Goal: Transaction & Acquisition: Purchase product/service

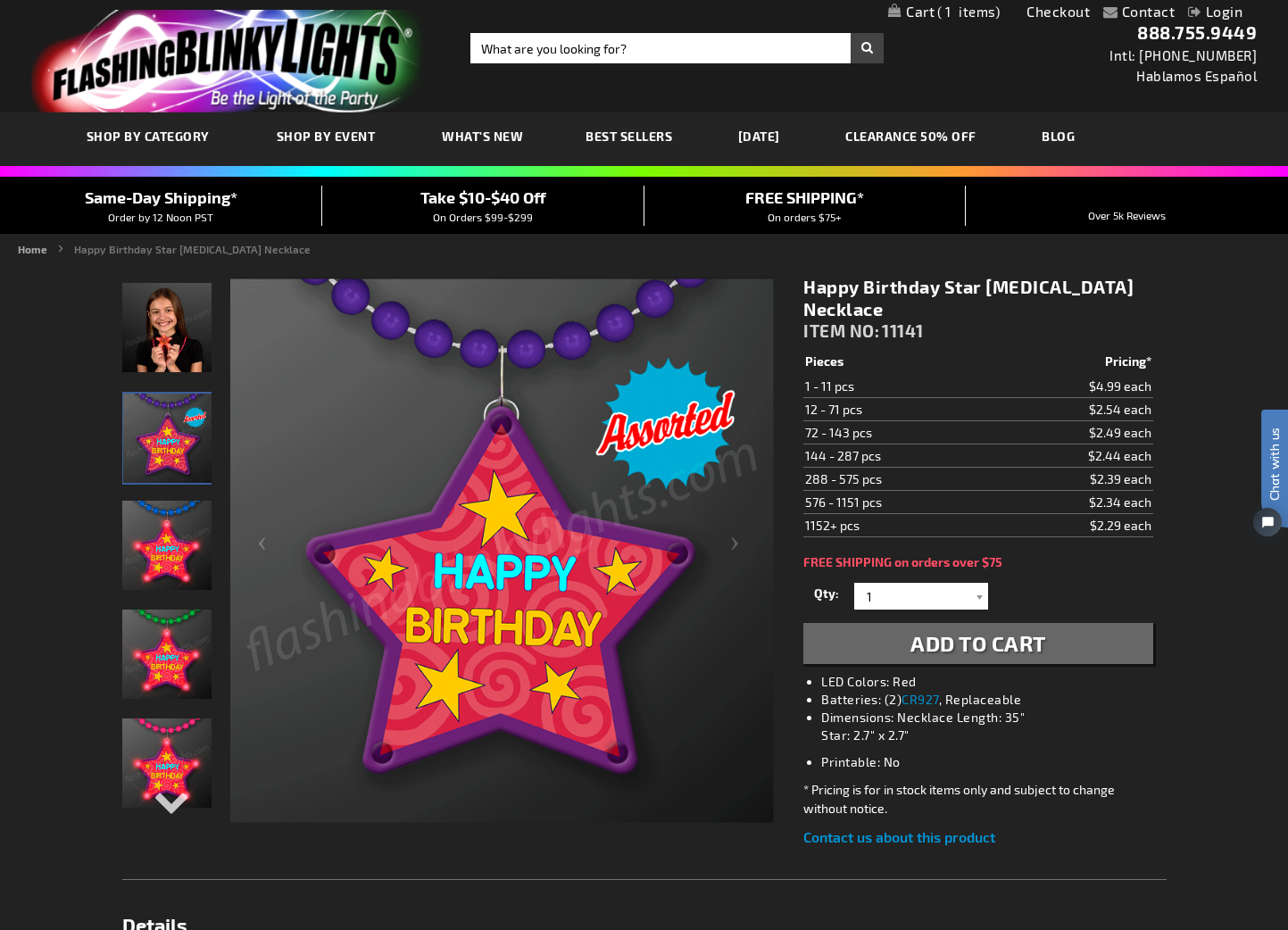
click at [971, 13] on span "1" at bounding box center [968, 12] width 63 height 16
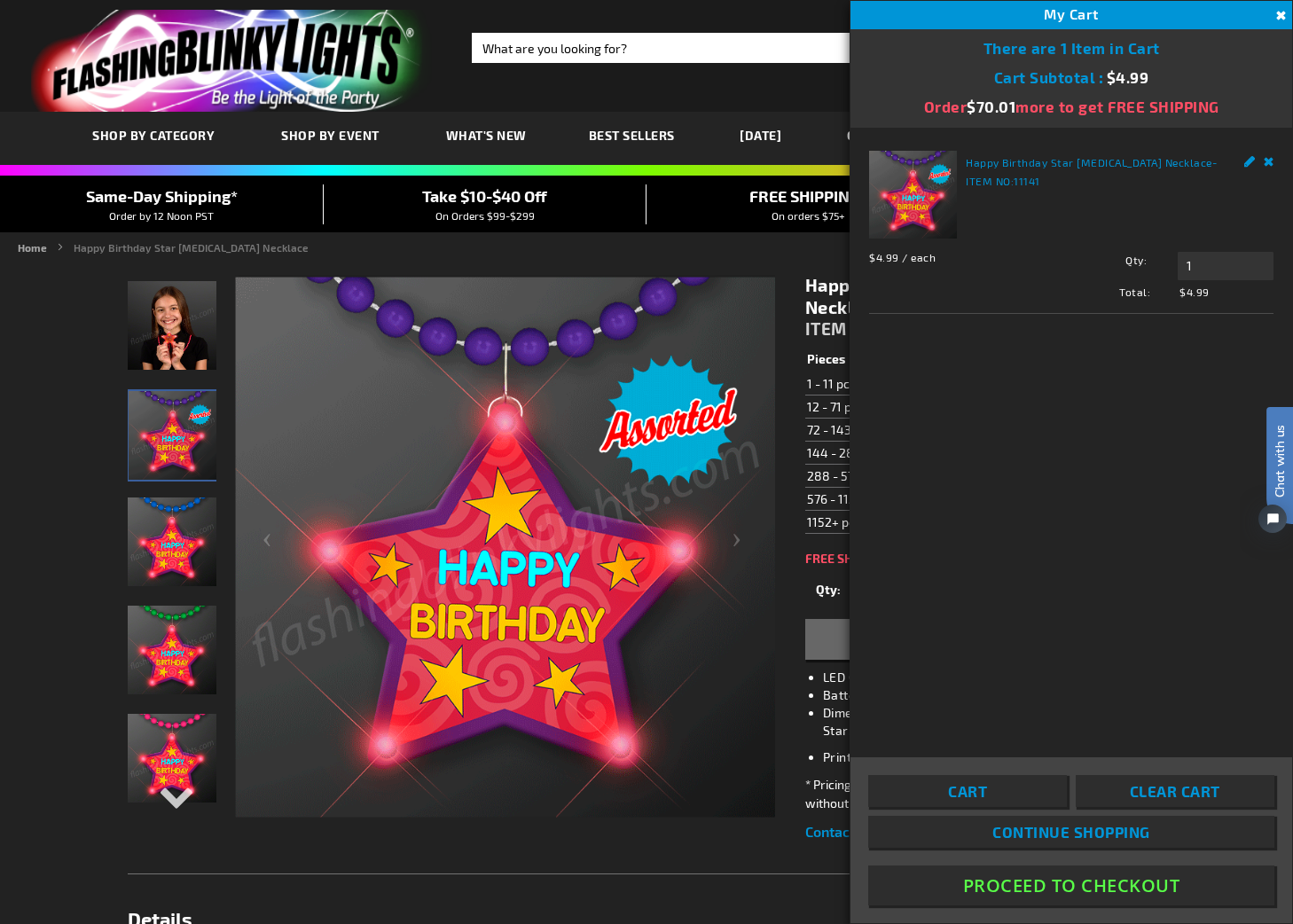
click at [608, 451] on img at bounding box center [505, 547] width 540 height 540
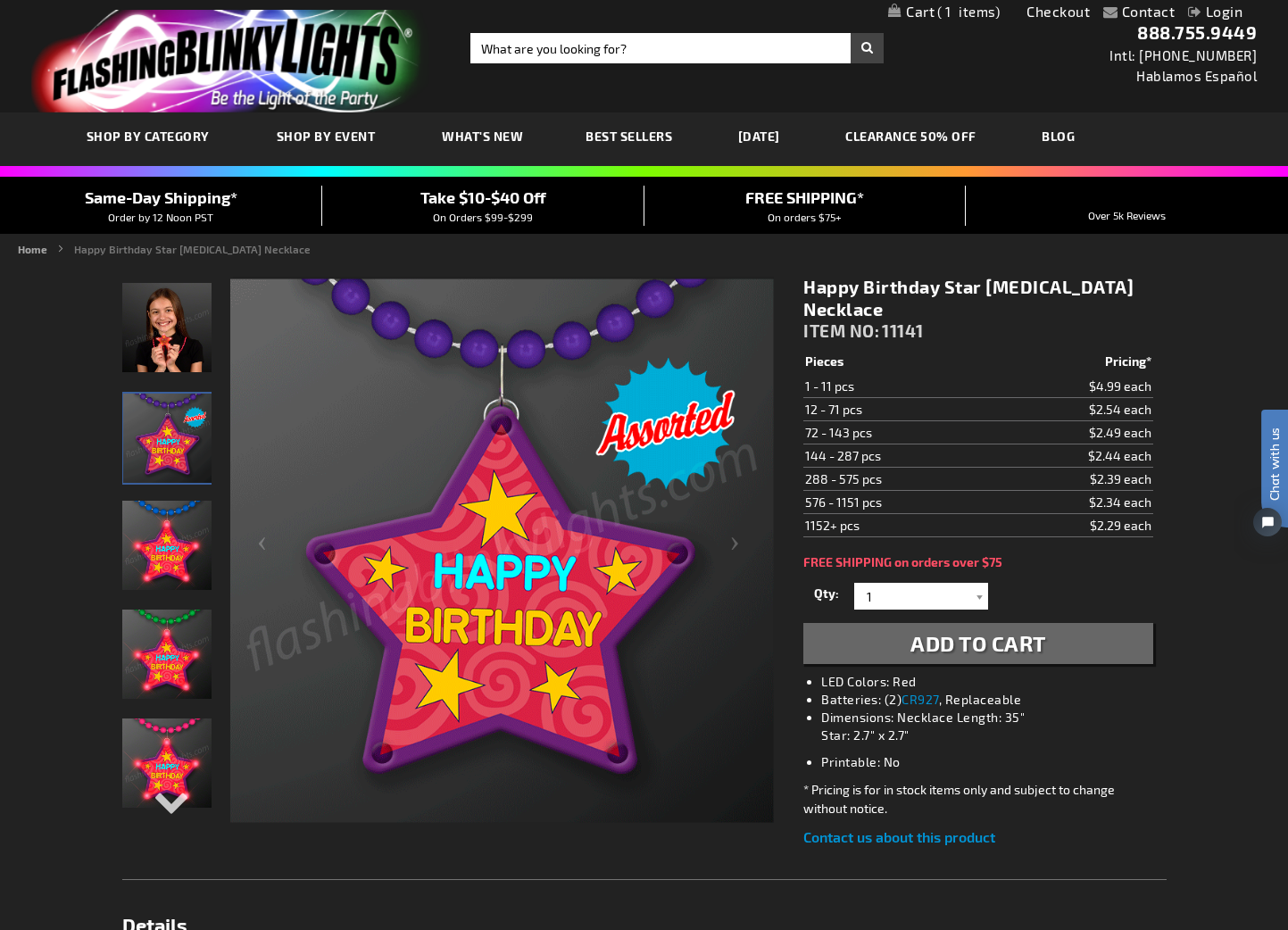
click at [952, 6] on span "1" at bounding box center [968, 12] width 63 height 16
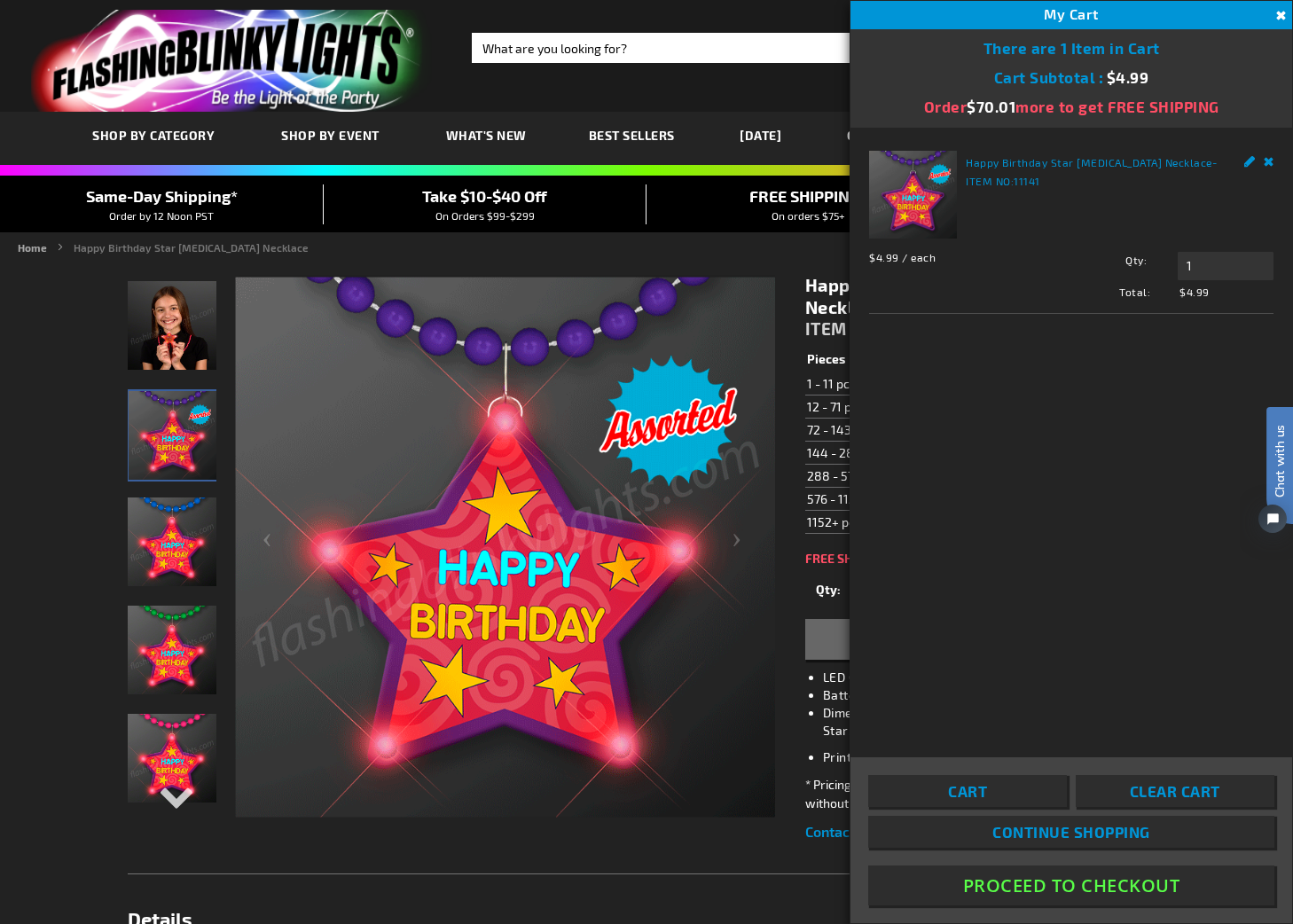
click at [1066, 893] on button "Proceed To Checkout" at bounding box center [1071, 886] width 406 height 40
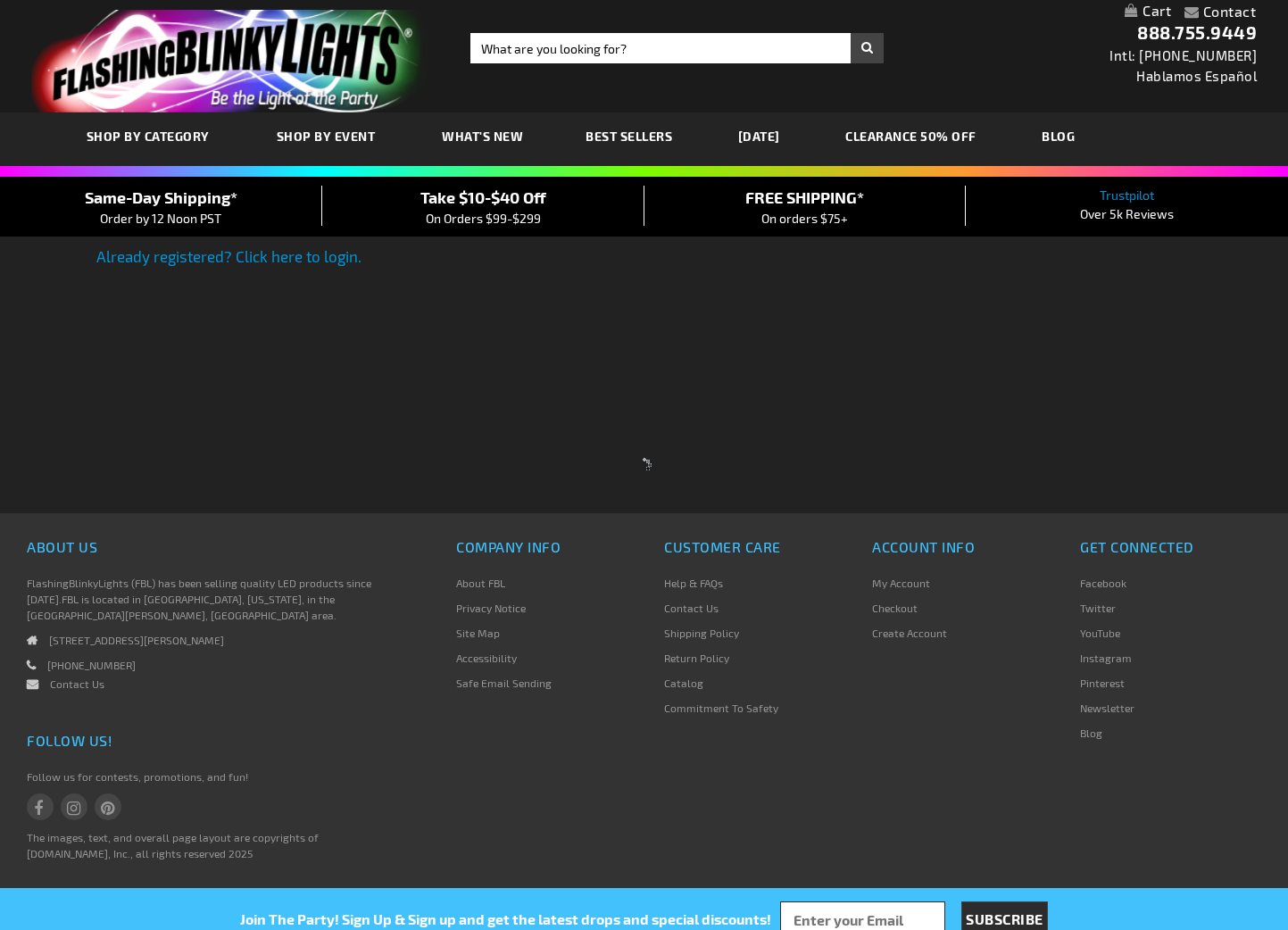
select select "US"
select select "62"
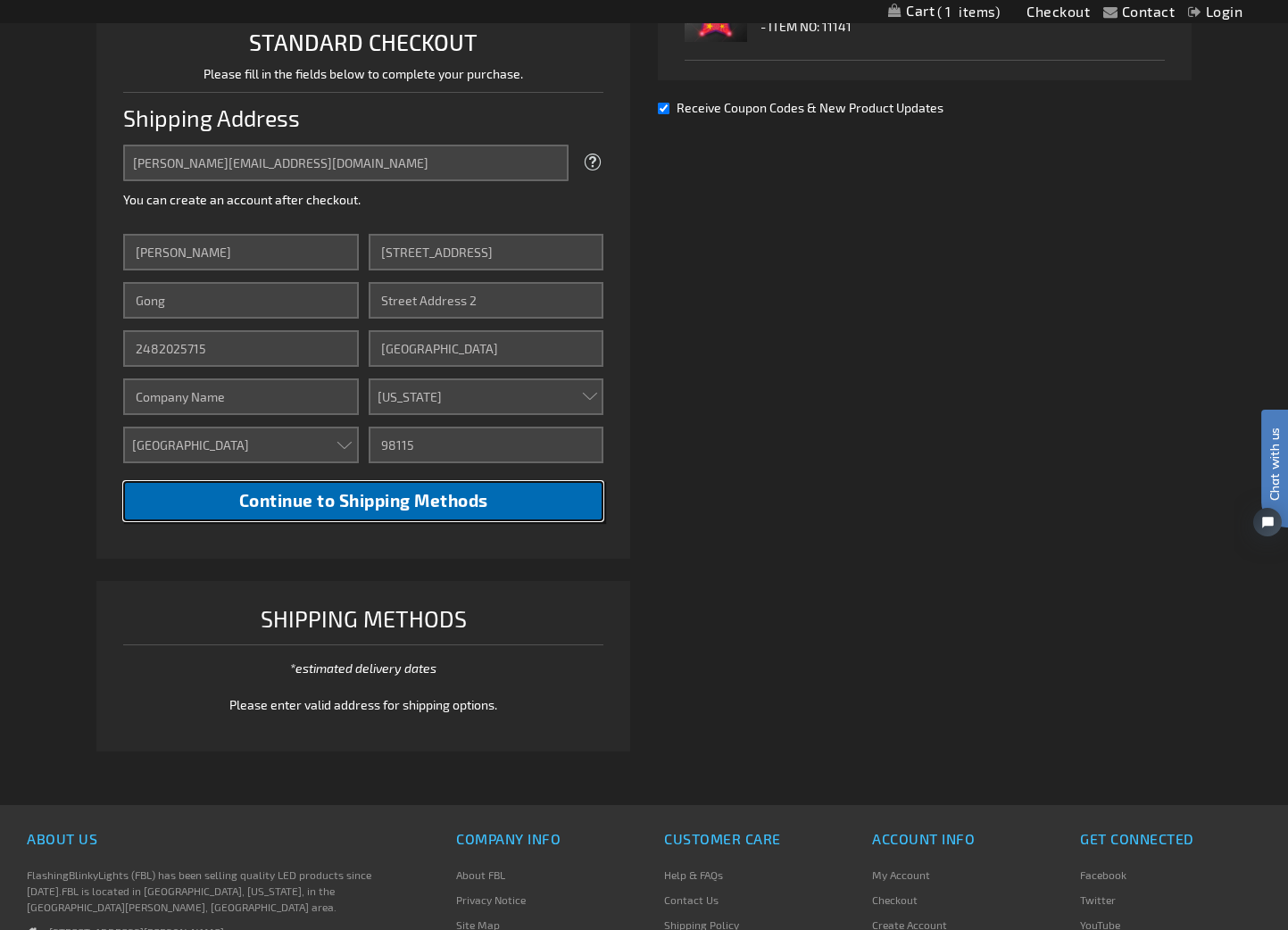
click at [475, 508] on span "Continue to Shipping Methods" at bounding box center [364, 500] width 249 height 20
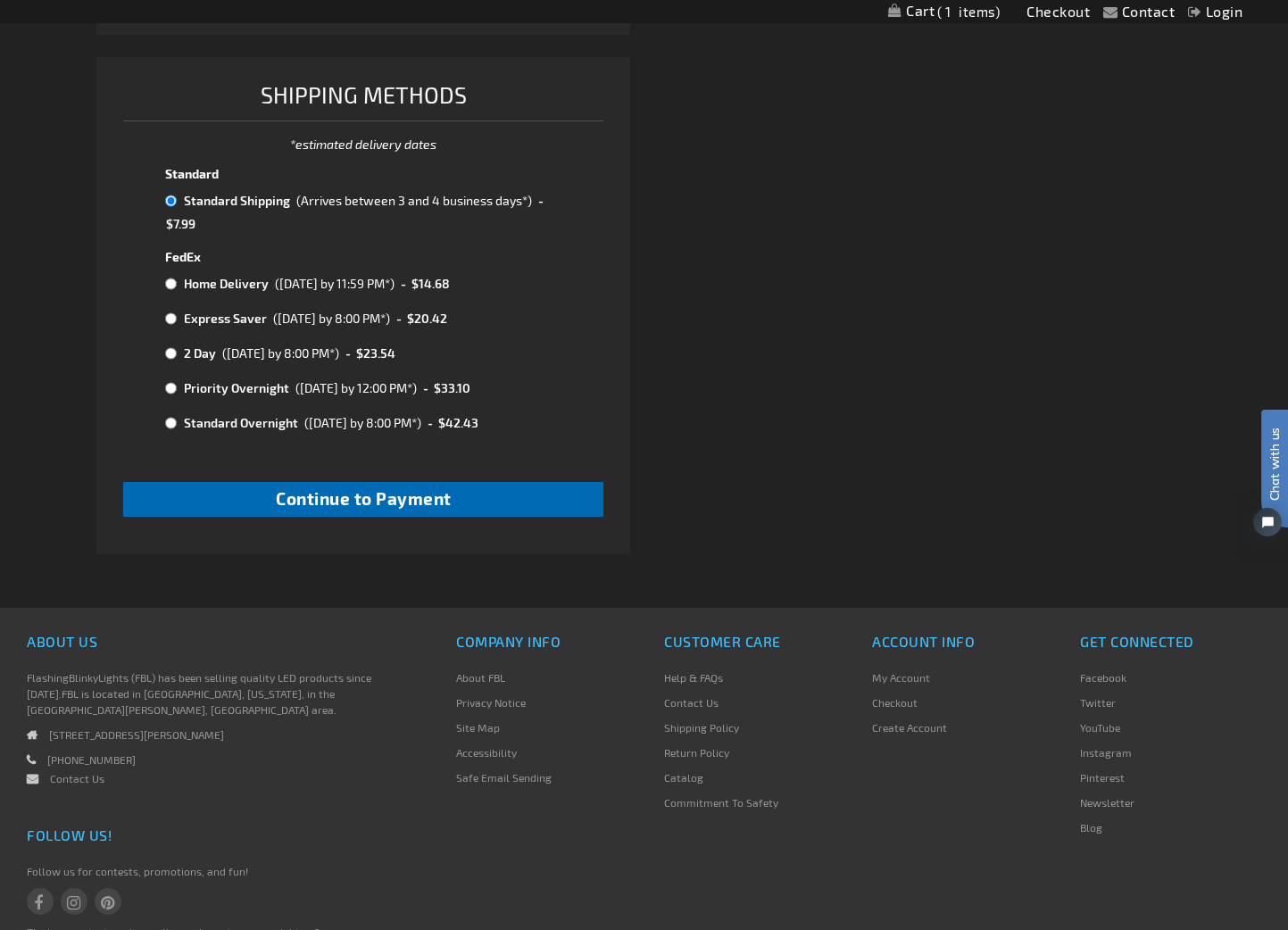
scroll to position [979, 0]
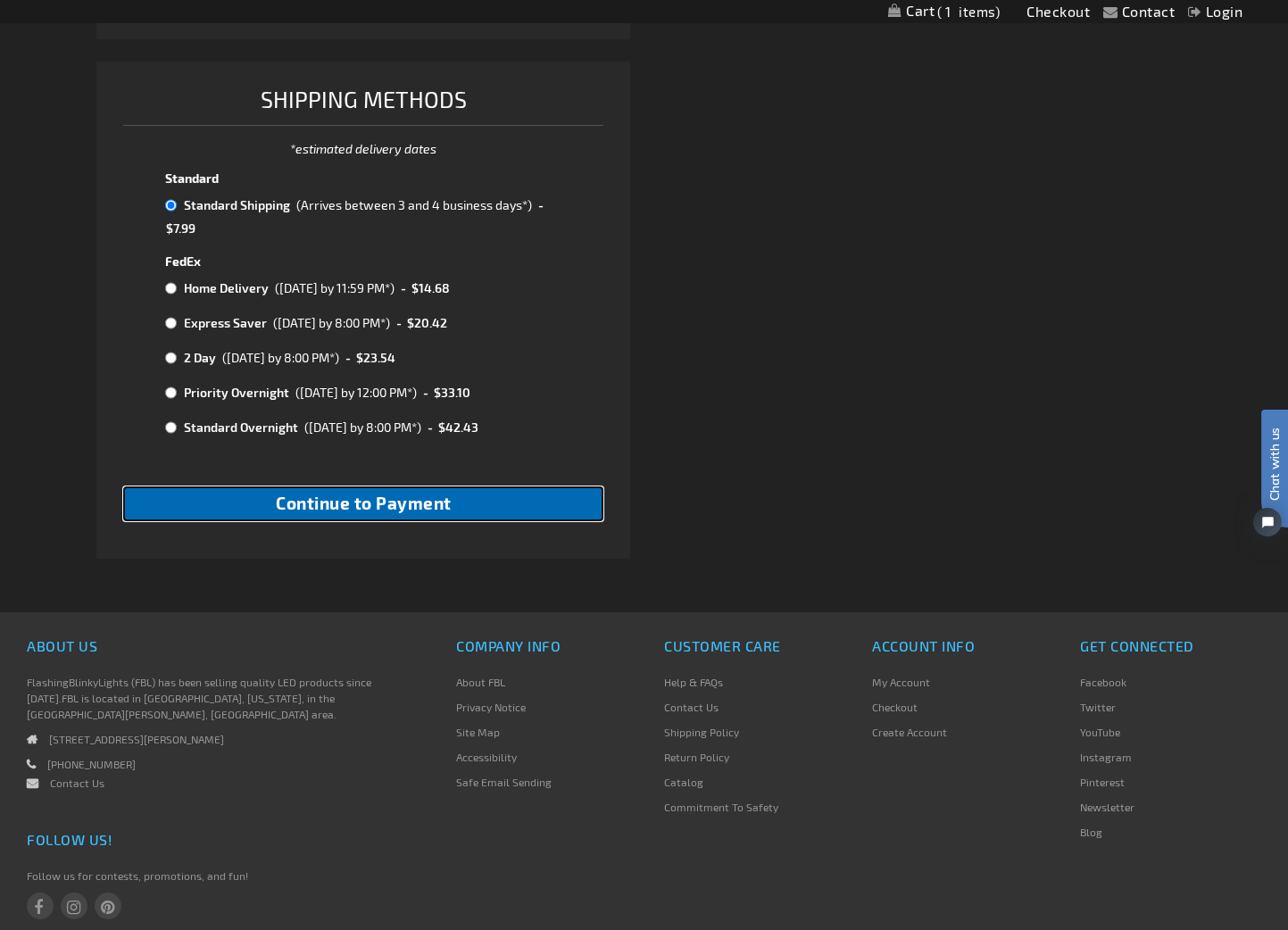
click at [389, 502] on span "Continue to Payment" at bounding box center [364, 503] width 176 height 20
checkbox input "true"
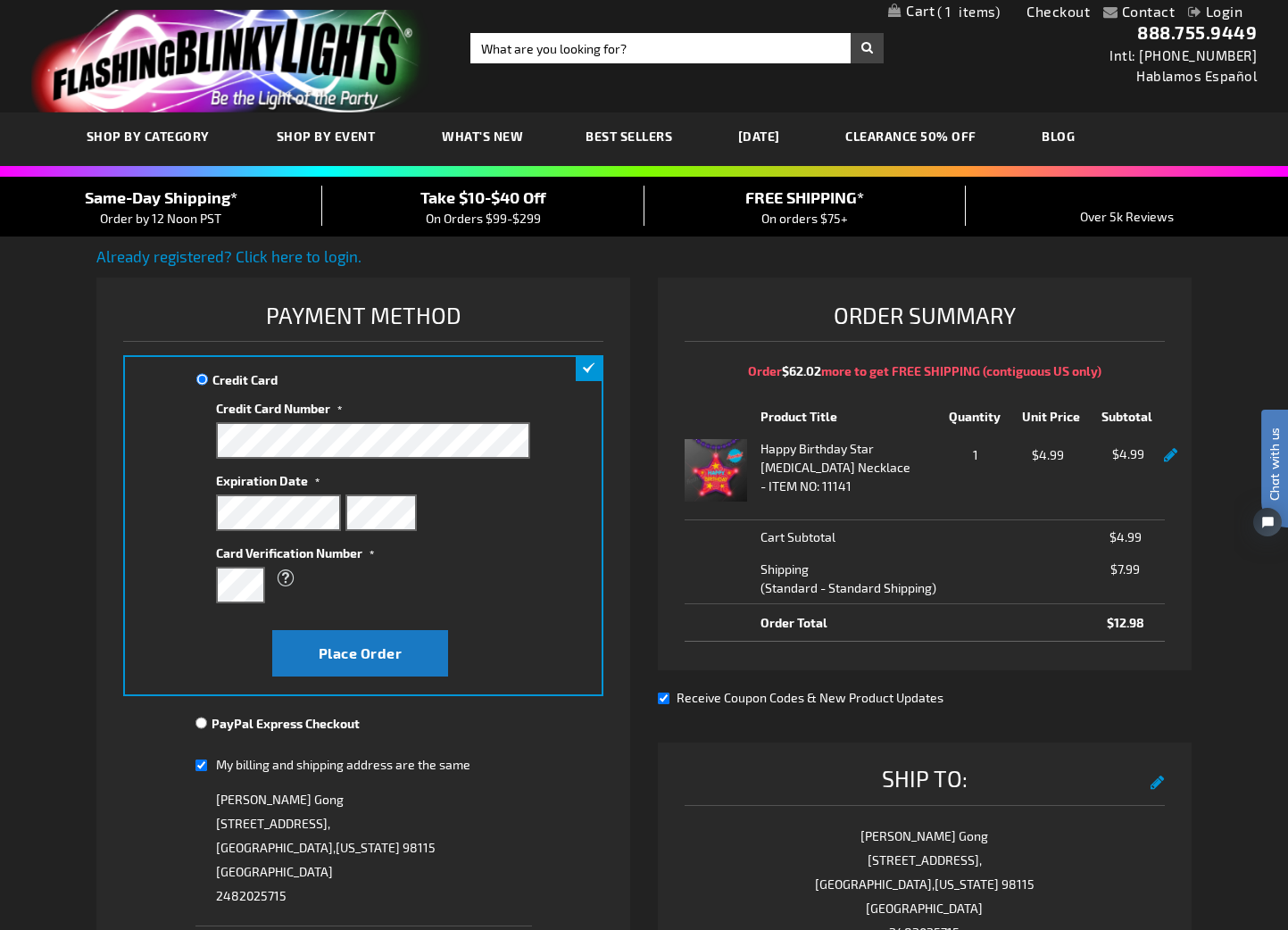
click at [525, 831] on div "Jeanie Gong 7012 Ravenna Ave NE, Seattle , Washington 98115 United States 24820…" at bounding box center [364, 847] width 337 height 120
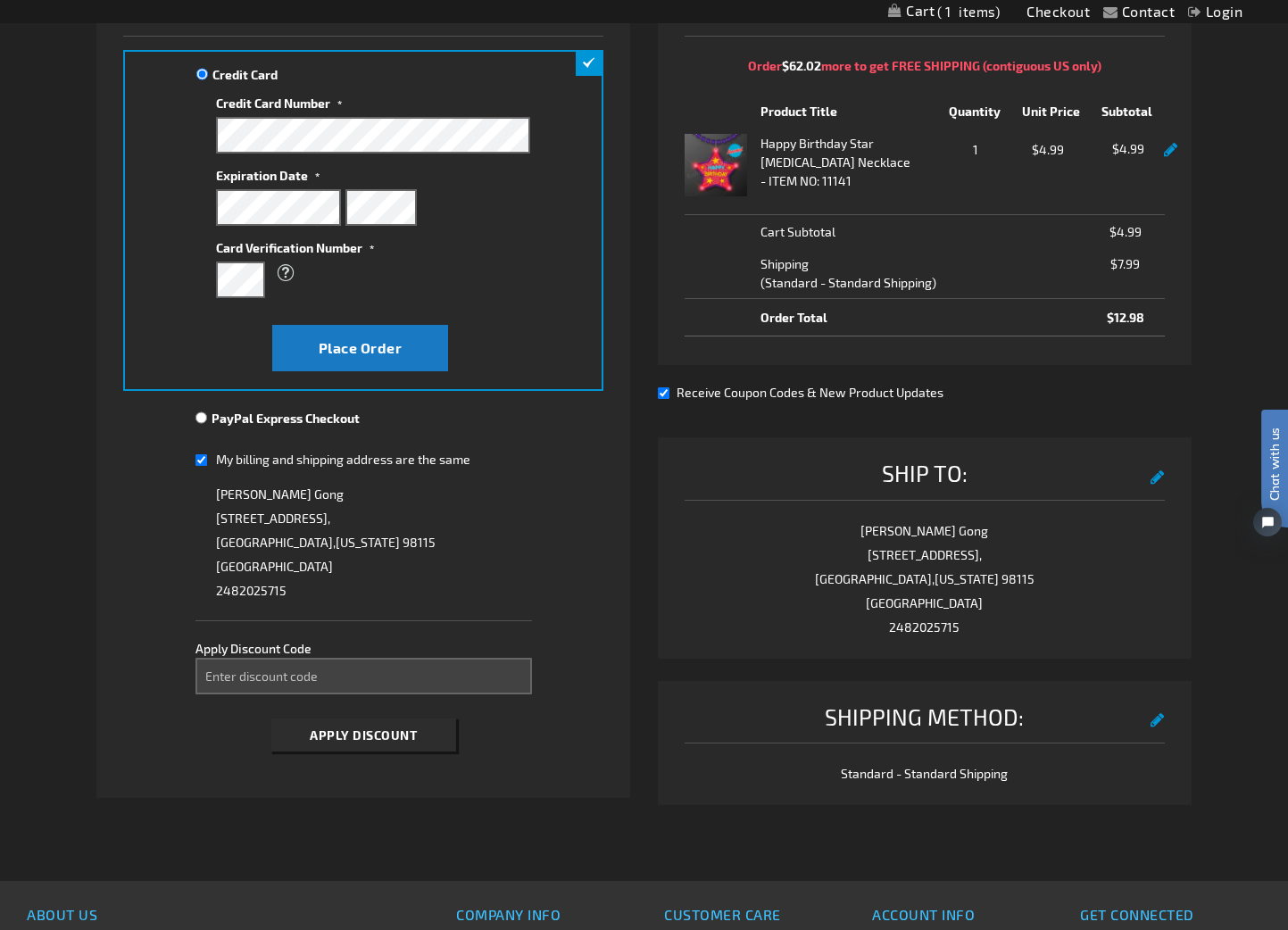
scroll to position [308, 0]
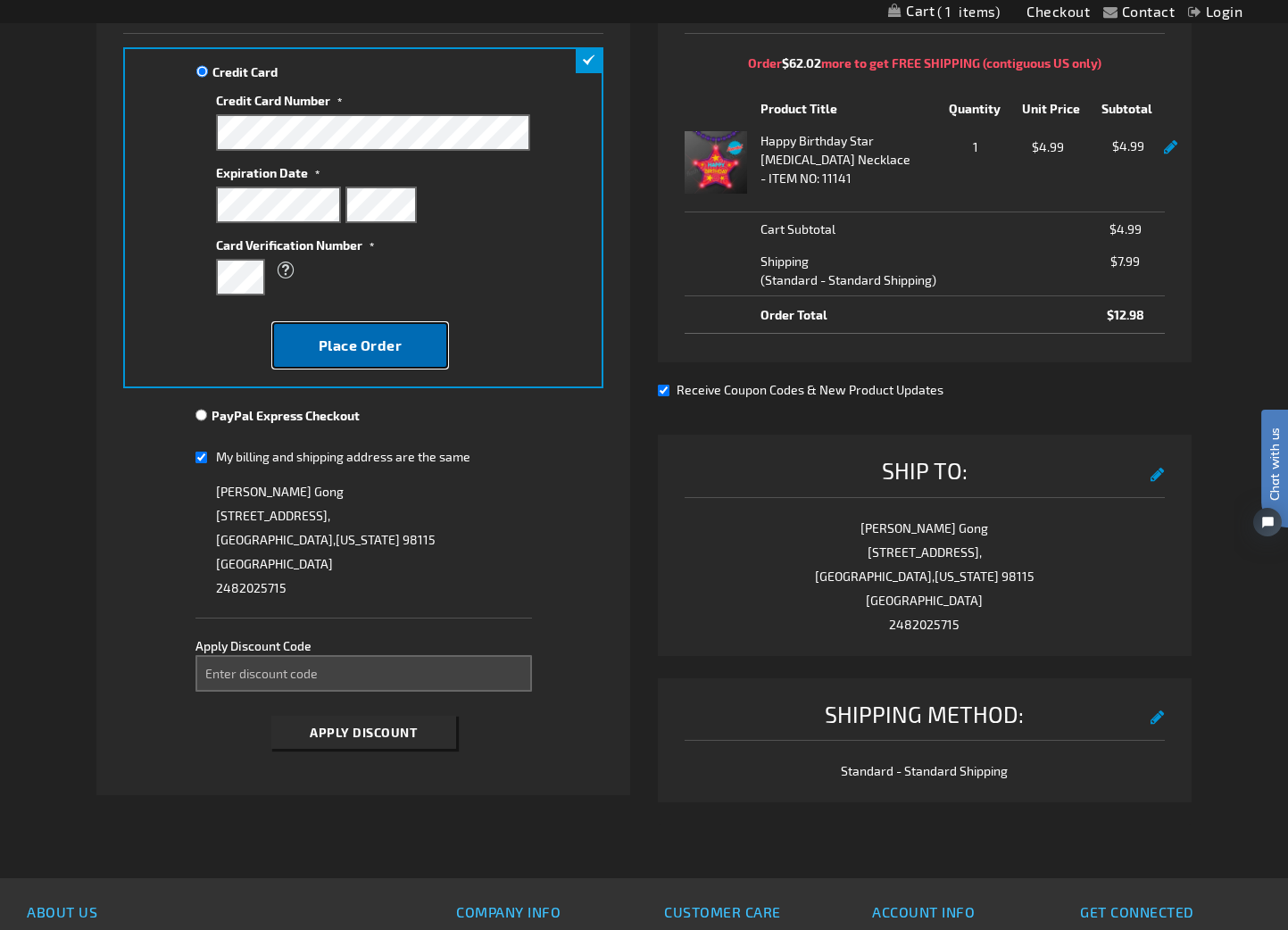
click at [373, 329] on button "Place Order" at bounding box center [360, 346] width 176 height 46
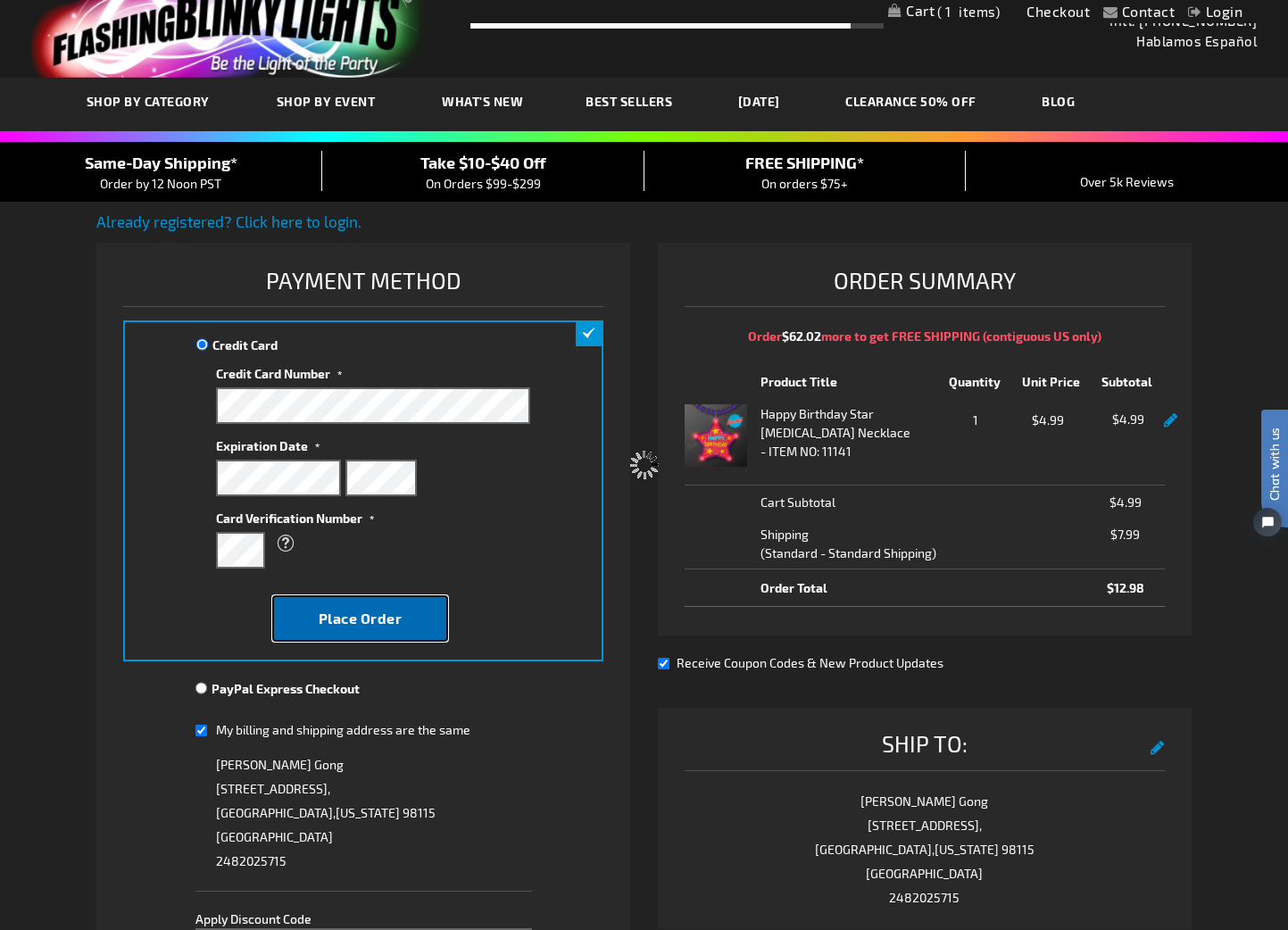
scroll to position [0, 0]
